Goal: Use online tool/utility: Utilize a website feature to perform a specific function

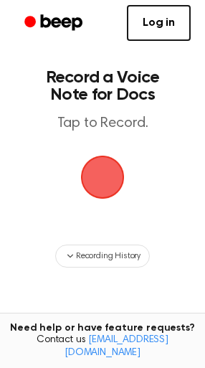
click at [119, 187] on span "button" at bounding box center [102, 177] width 40 height 40
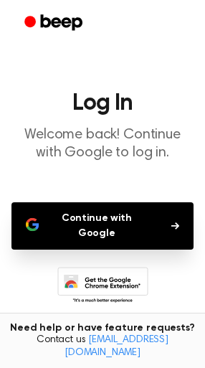
click at [148, 223] on button "Continue with Google" at bounding box center [102, 225] width 182 height 47
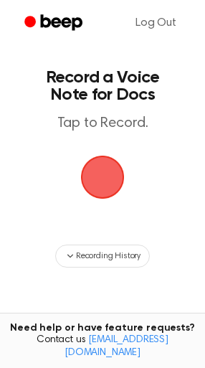
click at [117, 182] on span "button" at bounding box center [103, 178] width 44 height 44
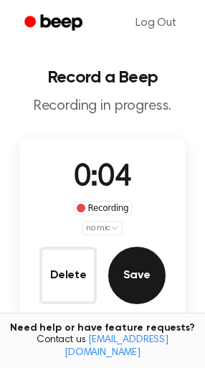
click at [134, 275] on button "Save" at bounding box center [136, 275] width 57 height 57
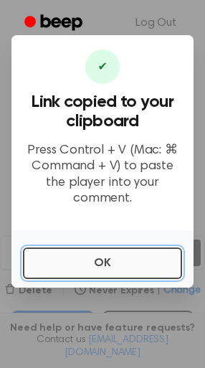
click at [123, 260] on button "OK" at bounding box center [102, 263] width 159 height 32
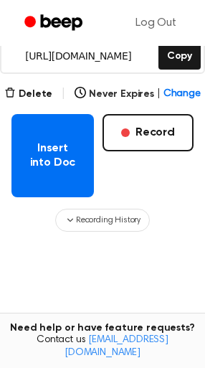
scroll to position [260, 0]
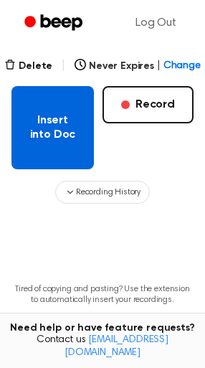
click at [60, 157] on button "Insert into Doc" at bounding box center [52, 127] width 82 height 83
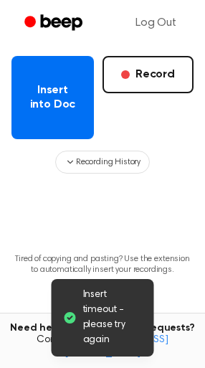
scroll to position [267, 0]
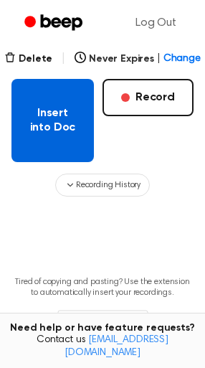
click at [37, 148] on button "Insert into Doc" at bounding box center [52, 120] width 82 height 83
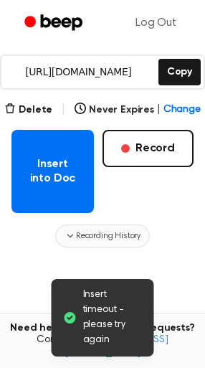
scroll to position [202, 0]
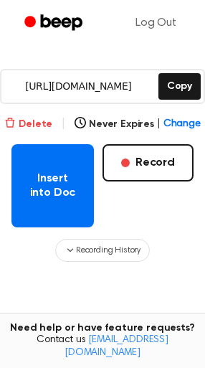
click at [47, 123] on button "Delete" at bounding box center [28, 124] width 48 height 15
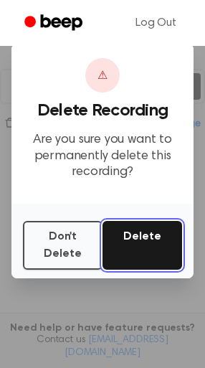
click at [147, 250] on button "Delete" at bounding box center [143, 245] width 80 height 49
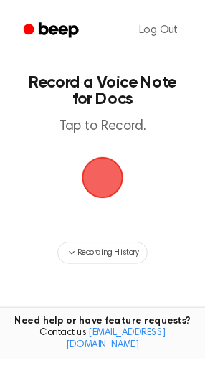
scroll to position [138, 0]
